Goal: Task Accomplishment & Management: Use online tool/utility

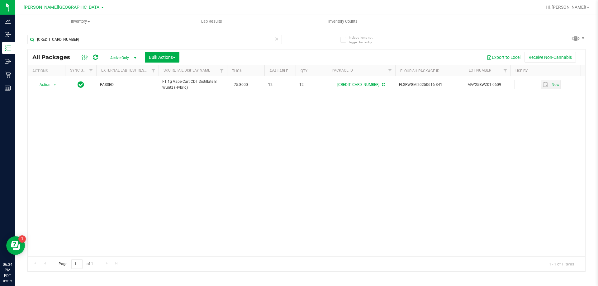
click at [277, 40] on icon at bounding box center [276, 38] width 4 height 7
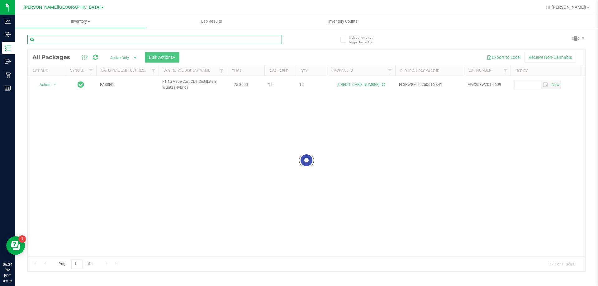
click at [259, 41] on input "text" at bounding box center [154, 39] width 255 height 9
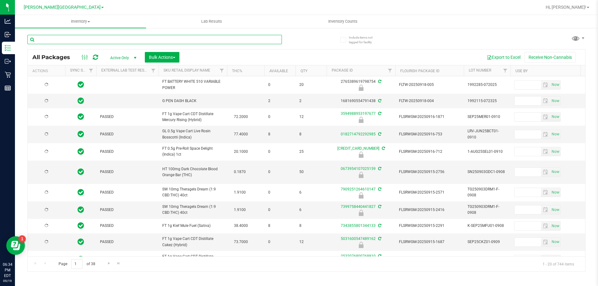
type input "[DATE]"
type input "pzt"
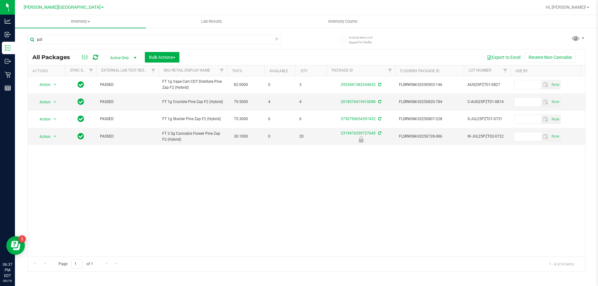
click at [277, 41] on icon at bounding box center [276, 38] width 4 height 7
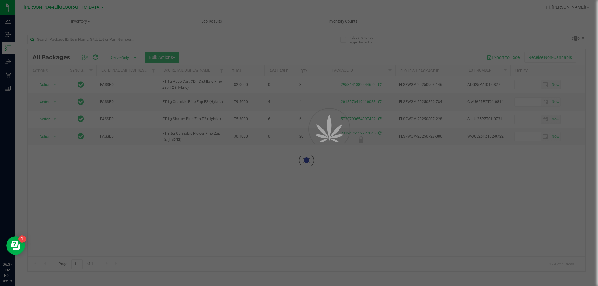
click at [283, 32] on div at bounding box center [166, 39] width 279 height 20
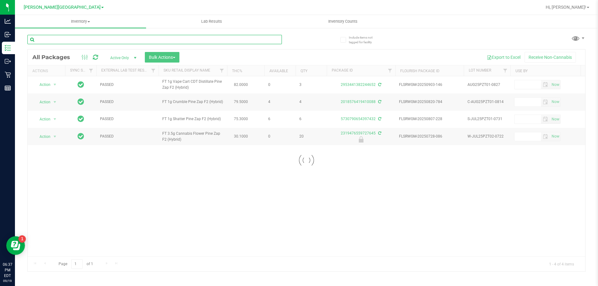
click at [266, 40] on input "text" at bounding box center [154, 39] width 255 height 9
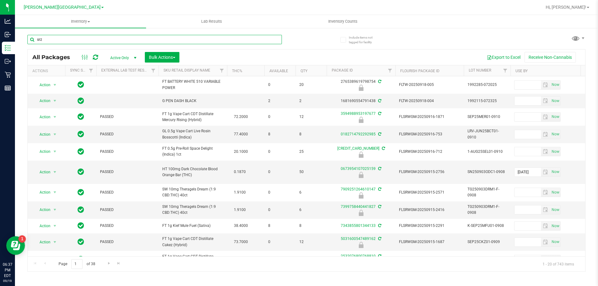
type input "srz"
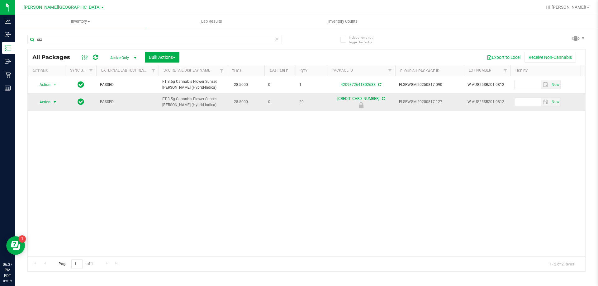
click at [54, 102] on span "select" at bounding box center [54, 102] width 5 height 5
click at [62, 171] on li "Unlock package" at bounding box center [54, 175] width 40 height 9
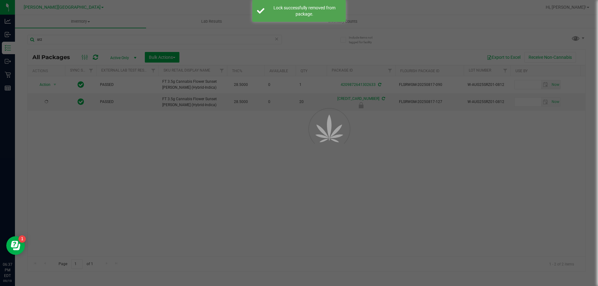
click at [277, 43] on div at bounding box center [299, 143] width 598 height 286
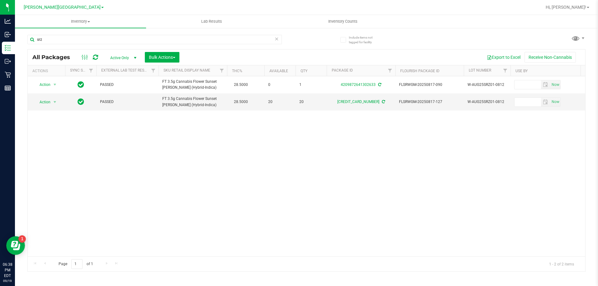
click at [269, 50] on div "All Packages Active Only Active Only Lab Samples Locked All External Internal B…" at bounding box center [307, 58] width 558 height 16
click at [276, 41] on icon at bounding box center [276, 38] width 4 height 7
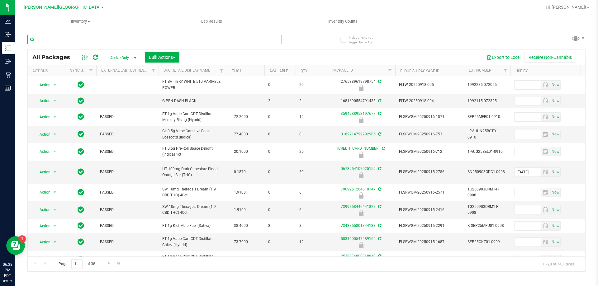
click at [236, 41] on input "text" at bounding box center [154, 39] width 255 height 9
type input "7953825881656101"
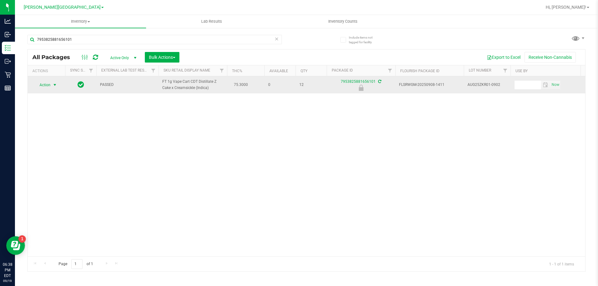
click at [55, 85] on span "select" at bounding box center [54, 85] width 5 height 5
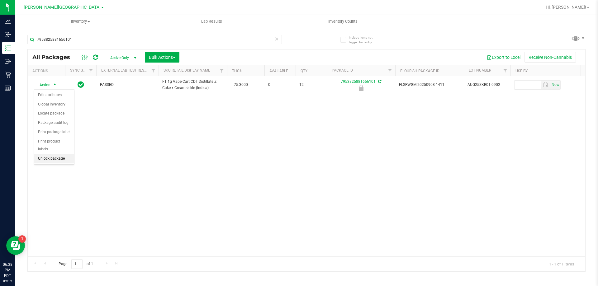
click at [57, 154] on li "Unlock package" at bounding box center [54, 158] width 40 height 9
click at [278, 41] on icon at bounding box center [276, 38] width 4 height 7
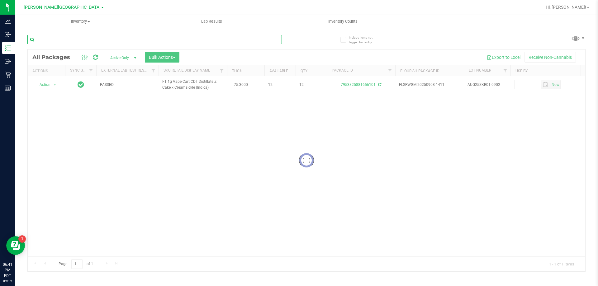
click at [245, 40] on input "text" at bounding box center [154, 39] width 255 height 9
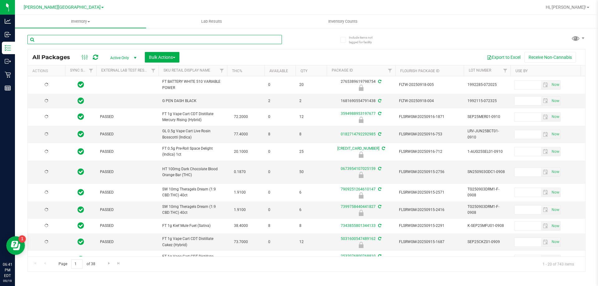
type input "[DATE]"
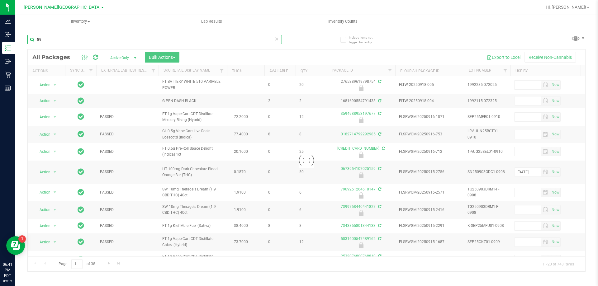
type input "8"
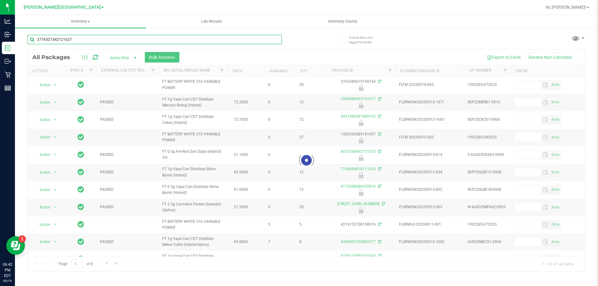
type input "3776521542121627"
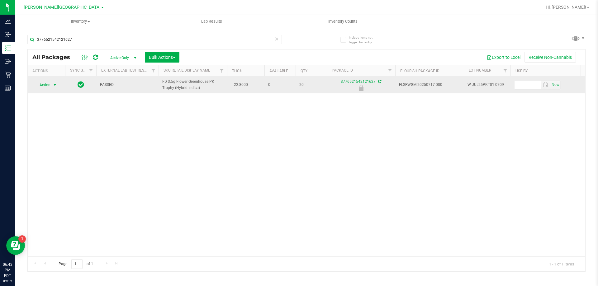
click at [55, 85] on span "select" at bounding box center [54, 85] width 5 height 5
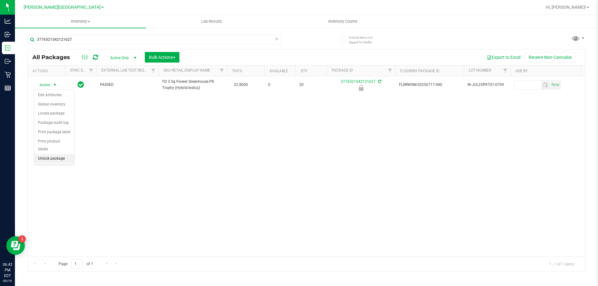
click at [52, 154] on li "Unlock package" at bounding box center [54, 158] width 40 height 9
